Goal: Task Accomplishment & Management: Use online tool/utility

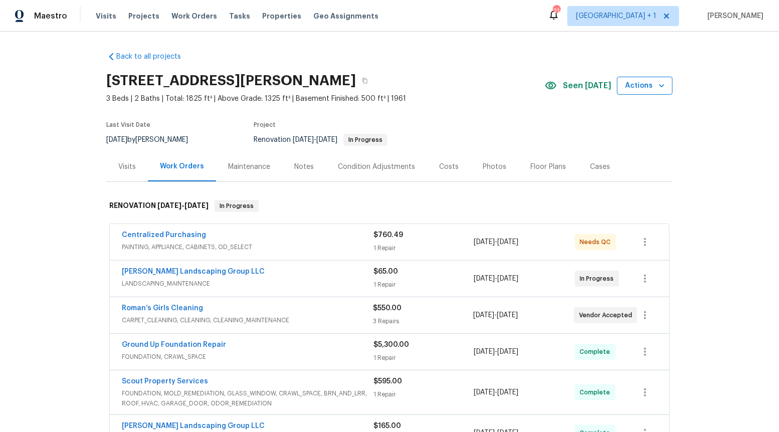
click at [665, 86] on button "Actions" at bounding box center [645, 86] width 56 height 19
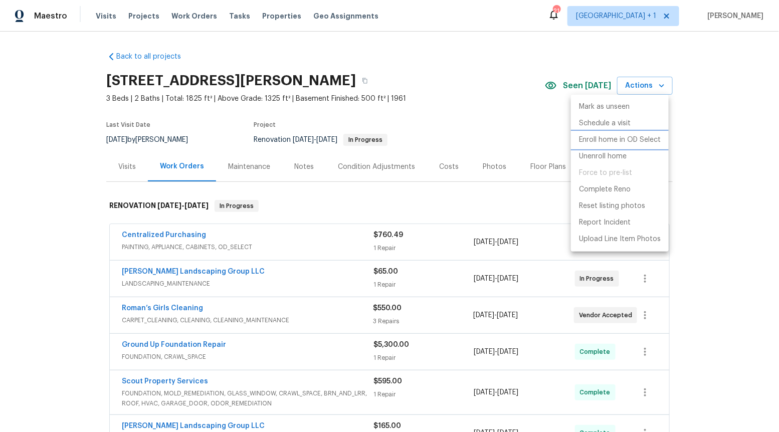
click at [639, 138] on p "Enroll home in OD Select" at bounding box center [620, 140] width 82 height 11
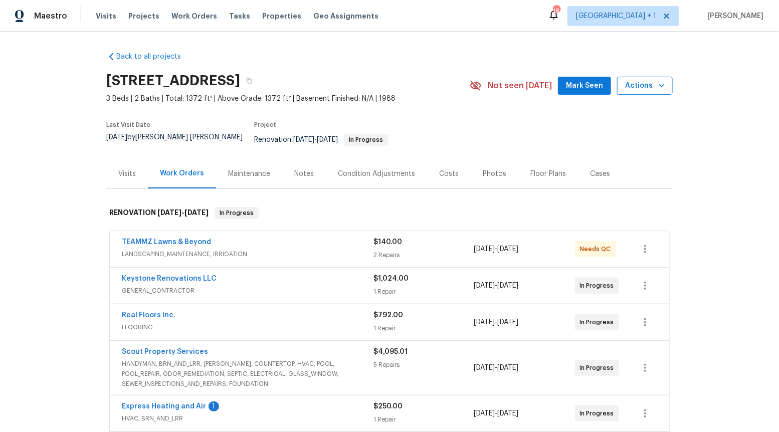
click at [643, 93] on button "Actions" at bounding box center [645, 86] width 56 height 19
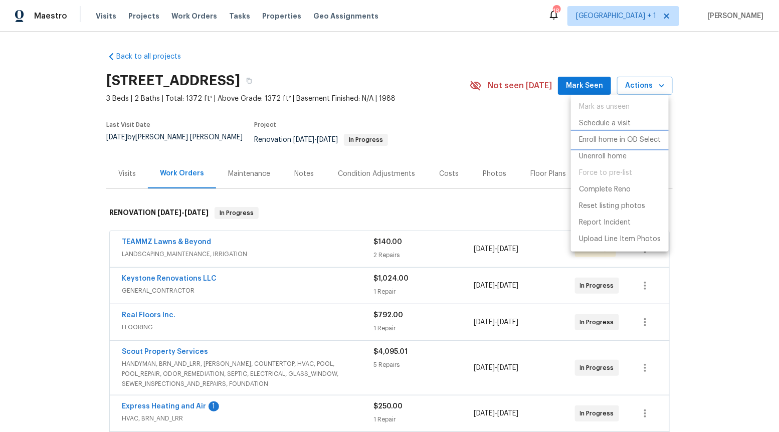
click at [618, 140] on p "Enroll home in OD Select" at bounding box center [620, 140] width 82 height 11
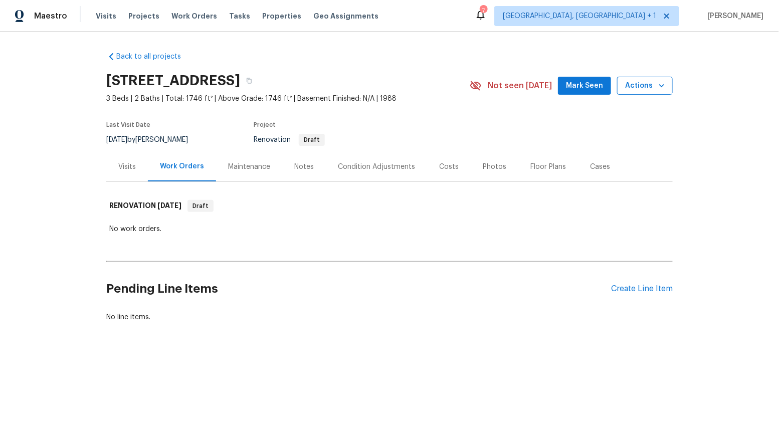
click at [652, 87] on span "Actions" at bounding box center [645, 86] width 40 height 13
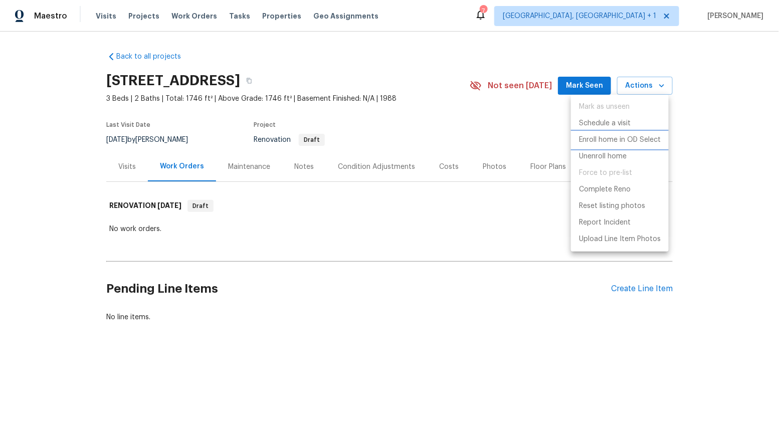
click at [632, 137] on p "Enroll home in OD Select" at bounding box center [620, 140] width 82 height 11
